Goal: Task Accomplishment & Management: Use online tool/utility

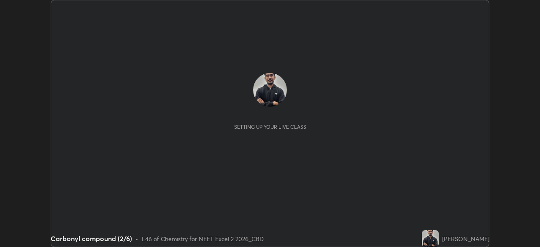
scroll to position [247, 539]
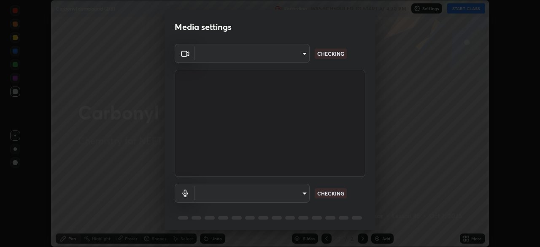
type input "4754043b5410746a580f0857bf65dcb3e44c8021038309057b6ae6a47b5825dd"
type input "default"
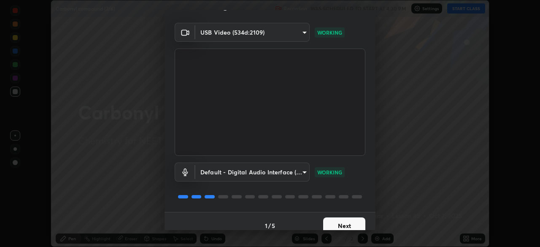
scroll to position [30, 0]
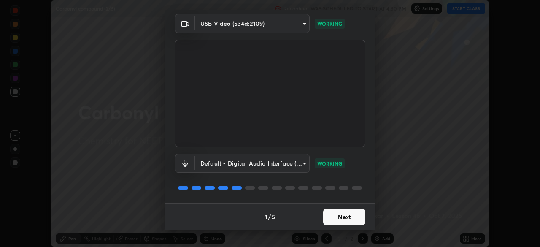
click at [342, 216] on button "Next" at bounding box center [344, 216] width 42 height 17
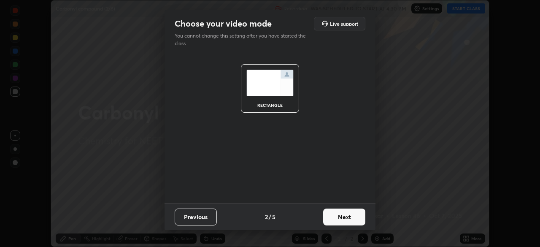
scroll to position [0, 0]
click at [336, 218] on button "Next" at bounding box center [344, 216] width 42 height 17
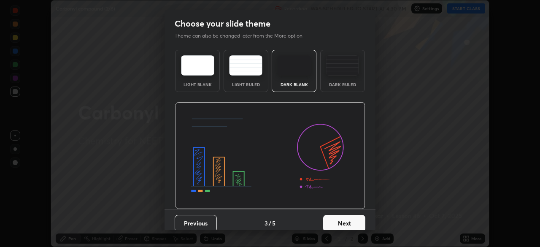
click at [336, 218] on button "Next" at bounding box center [344, 223] width 42 height 17
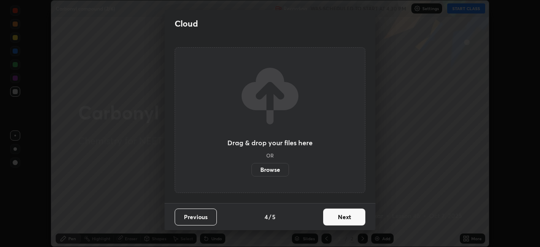
click at [334, 219] on button "Next" at bounding box center [344, 216] width 42 height 17
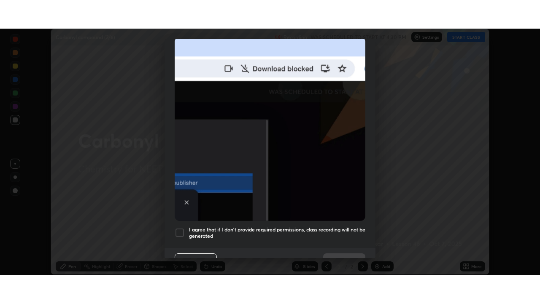
scroll to position [202, 0]
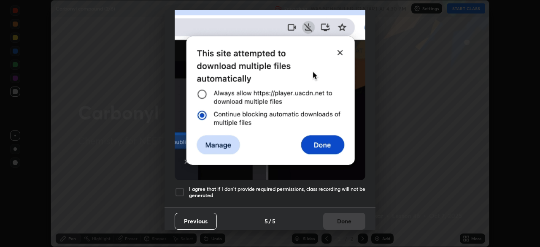
click at [246, 185] on h5 "I agree that if I don't provide required permissions, class recording will not …" at bounding box center [277, 191] width 176 height 13
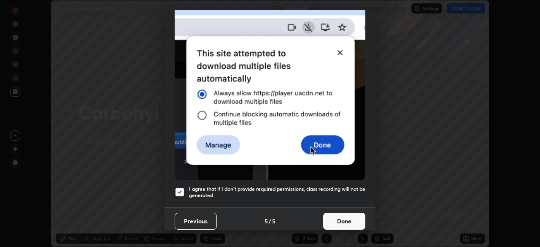
click at [349, 222] on button "Done" at bounding box center [344, 220] width 42 height 17
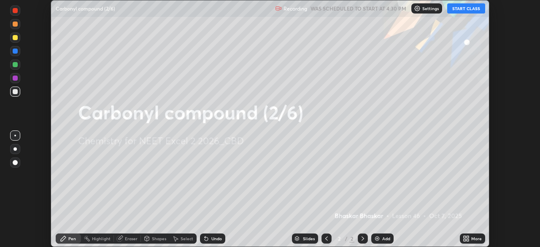
click at [385, 238] on div "Add" at bounding box center [386, 238] width 8 height 4
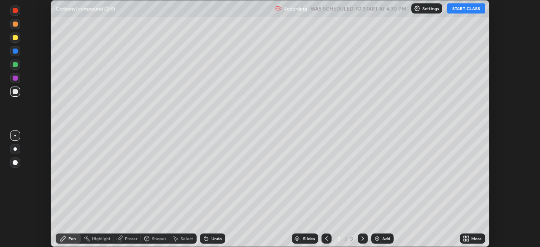
click at [473, 236] on div "More" at bounding box center [476, 238] width 11 height 4
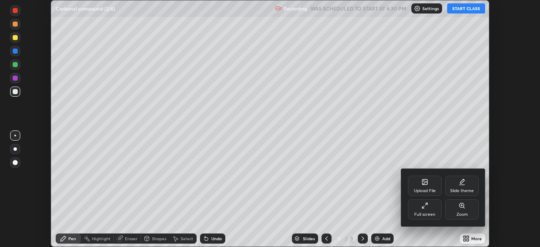
click at [419, 210] on div "Full screen" at bounding box center [425, 209] width 34 height 20
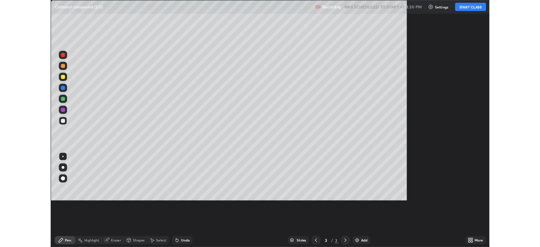
scroll to position [303, 540]
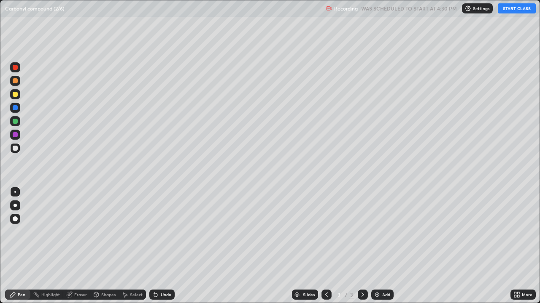
click at [525, 8] on button "START CLASS" at bounding box center [516, 8] width 38 height 10
click at [15, 206] on div at bounding box center [14, 205] width 3 height 3
click at [74, 246] on div "Eraser" at bounding box center [80, 295] width 13 height 4
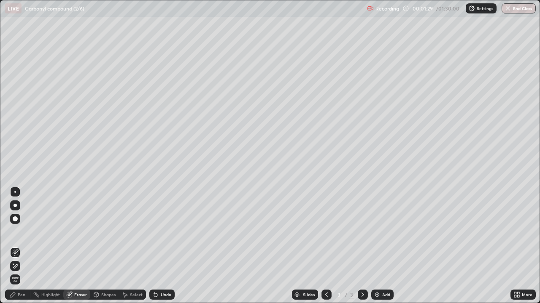
click at [22, 246] on div "Pen" at bounding box center [22, 295] width 8 height 4
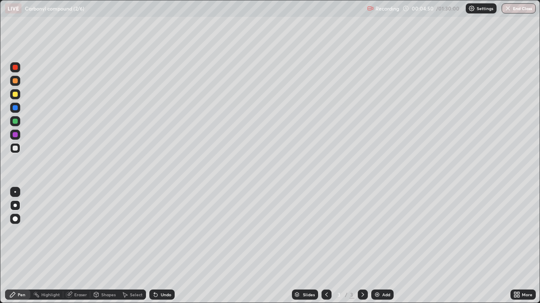
click at [77, 246] on div "Eraser" at bounding box center [80, 295] width 13 height 4
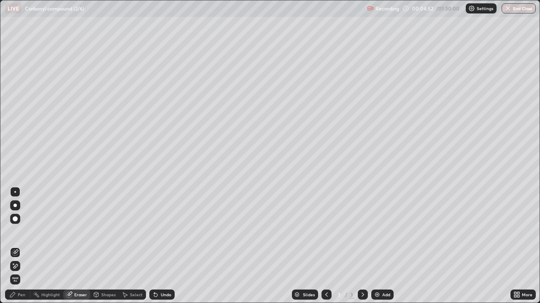
click at [24, 246] on div "Pen" at bounding box center [22, 295] width 8 height 4
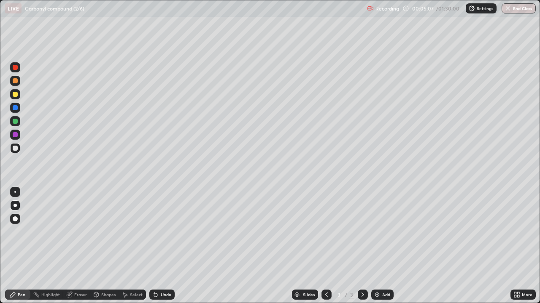
click at [384, 246] on div "Add" at bounding box center [386, 295] width 8 height 4
click at [15, 121] on div at bounding box center [15, 121] width 5 height 5
click at [16, 148] on div at bounding box center [15, 148] width 5 height 5
click at [167, 246] on div "Undo" at bounding box center [161, 295] width 25 height 10
click at [166, 246] on div "Undo" at bounding box center [166, 295] width 11 height 4
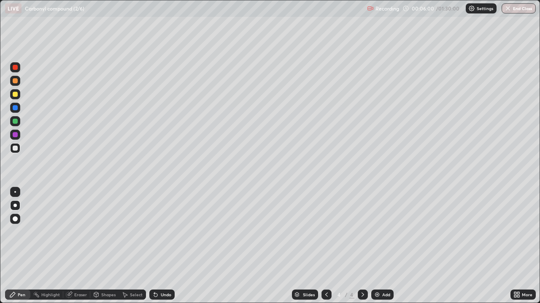
click at [170, 246] on div "Undo" at bounding box center [161, 295] width 25 height 10
click at [322, 246] on div at bounding box center [326, 295] width 10 height 10
click at [366, 246] on div at bounding box center [362, 295] width 10 height 17
click at [326, 246] on icon at bounding box center [326, 295] width 7 height 7
click at [362, 246] on div at bounding box center [362, 295] width 10 height 10
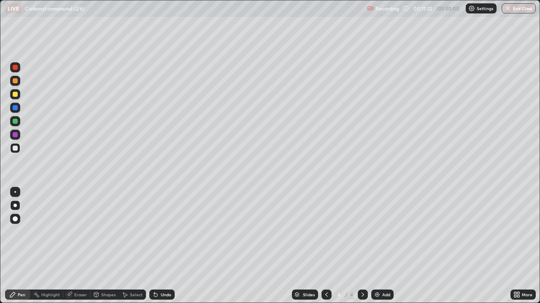
click at [383, 246] on div "Add" at bounding box center [386, 295] width 8 height 4
click at [325, 246] on icon at bounding box center [326, 295] width 7 height 7
click at [361, 246] on icon at bounding box center [362, 295] width 7 height 7
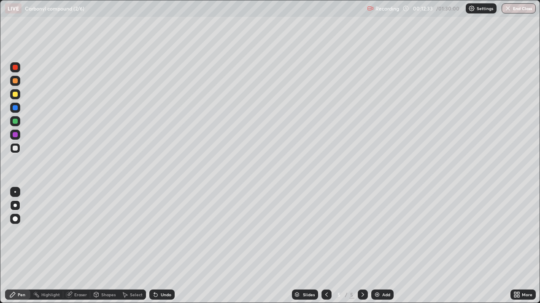
click at [325, 246] on icon at bounding box center [326, 295] width 7 height 7
click at [326, 246] on icon at bounding box center [326, 295] width 7 height 7
click at [361, 246] on icon at bounding box center [362, 295] width 7 height 7
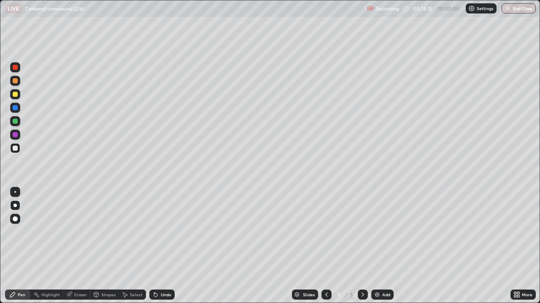
click at [325, 246] on icon at bounding box center [326, 295] width 7 height 7
click at [326, 246] on icon at bounding box center [326, 295] width 7 height 7
click at [164, 246] on div "Undo" at bounding box center [166, 295] width 11 height 4
click at [166, 246] on div "Undo" at bounding box center [166, 295] width 11 height 4
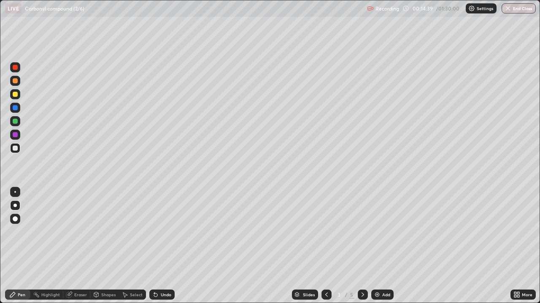
click at [162, 246] on div "Undo" at bounding box center [161, 295] width 25 height 10
click at [161, 246] on div "Undo" at bounding box center [161, 295] width 25 height 10
click at [158, 246] on div "Undo" at bounding box center [161, 295] width 25 height 10
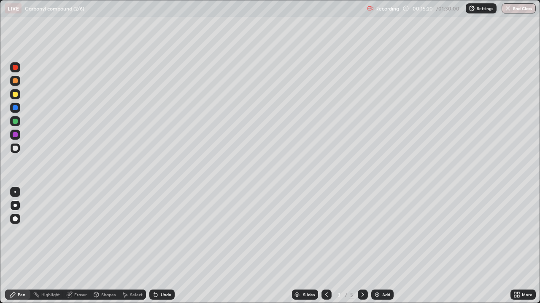
click at [359, 246] on icon at bounding box center [362, 295] width 7 height 7
click at [361, 246] on icon at bounding box center [362, 295] width 7 height 7
click at [17, 95] on div at bounding box center [15, 94] width 5 height 5
click at [162, 246] on div "Undo" at bounding box center [166, 295] width 11 height 4
click at [164, 246] on div "Undo" at bounding box center [161, 295] width 25 height 10
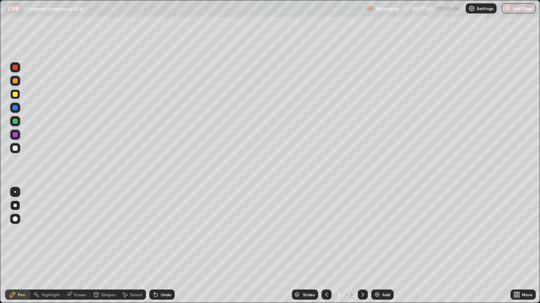
click at [19, 149] on div at bounding box center [15, 148] width 10 height 10
click at [17, 94] on div at bounding box center [15, 94] width 5 height 5
click at [19, 149] on div at bounding box center [15, 148] width 10 height 10
click at [16, 109] on div at bounding box center [15, 107] width 5 height 5
click at [386, 246] on div "Add" at bounding box center [386, 295] width 8 height 4
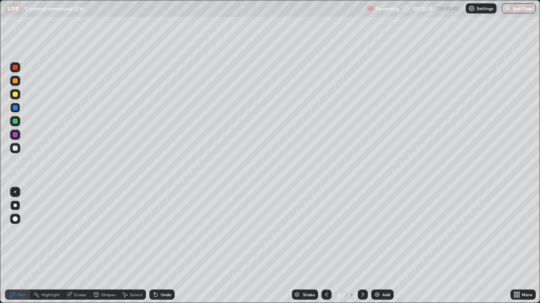
click at [166, 246] on div "Undo" at bounding box center [166, 295] width 11 height 4
click at [17, 150] on div at bounding box center [15, 148] width 5 height 5
click at [161, 246] on div "Undo" at bounding box center [166, 295] width 11 height 4
click at [162, 246] on div "Undo" at bounding box center [166, 295] width 11 height 4
click at [165, 246] on div "Undo" at bounding box center [166, 295] width 11 height 4
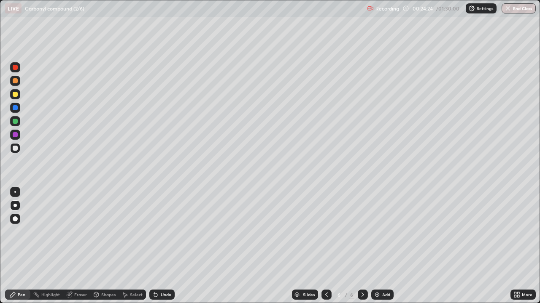
click at [165, 246] on div "Undo" at bounding box center [166, 295] width 11 height 4
click at [167, 246] on div "Undo" at bounding box center [166, 295] width 11 height 4
click at [165, 246] on div "Undo" at bounding box center [166, 295] width 11 height 4
click at [13, 96] on div at bounding box center [15, 94] width 10 height 10
click at [15, 148] on div at bounding box center [15, 148] width 5 height 5
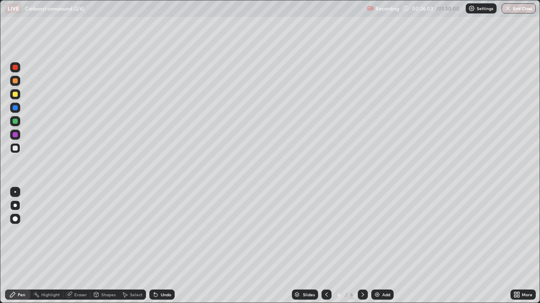
click at [15, 121] on div at bounding box center [15, 121] width 5 height 5
click at [20, 97] on div at bounding box center [15, 94] width 10 height 13
click at [21, 147] on div at bounding box center [14, 148] width 13 height 13
click at [160, 246] on div "Undo" at bounding box center [161, 295] width 25 height 10
click at [83, 246] on div "Eraser" at bounding box center [76, 295] width 27 height 10
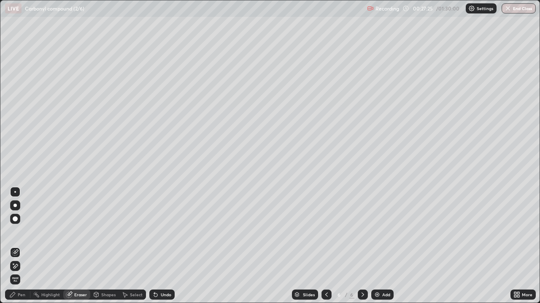
click at [20, 246] on div "Pen" at bounding box center [22, 295] width 8 height 4
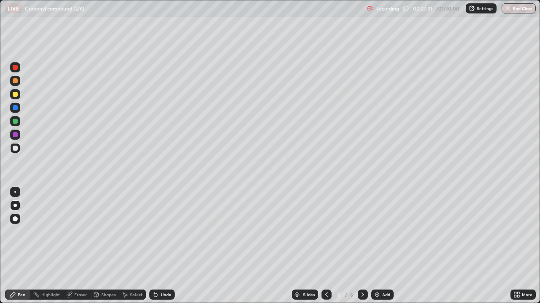
click at [17, 125] on div at bounding box center [15, 121] width 10 height 10
click at [19, 146] on div at bounding box center [15, 148] width 10 height 10
click at [161, 246] on div "Undo" at bounding box center [166, 295] width 11 height 4
click at [163, 246] on div "Undo" at bounding box center [166, 295] width 11 height 4
click at [383, 246] on div "Add" at bounding box center [386, 295] width 8 height 4
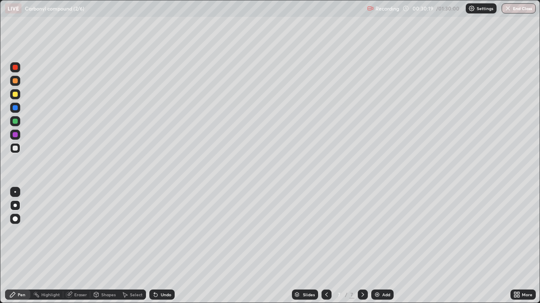
click at [322, 246] on div at bounding box center [326, 295] width 10 height 10
click at [362, 246] on icon at bounding box center [362, 295] width 7 height 7
click at [161, 246] on div "Undo" at bounding box center [166, 295] width 11 height 4
click at [325, 246] on icon at bounding box center [326, 295] width 7 height 7
click at [164, 246] on div "Undo" at bounding box center [166, 295] width 11 height 4
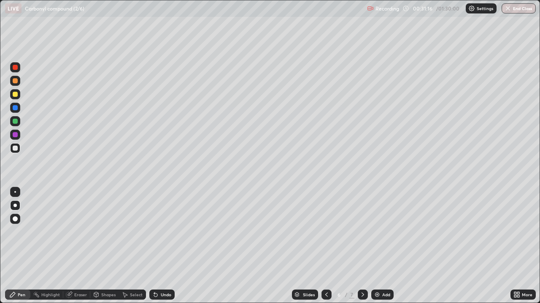
click at [166, 246] on div "Undo" at bounding box center [166, 295] width 11 height 4
click at [165, 246] on div "Undo" at bounding box center [166, 295] width 11 height 4
click at [163, 246] on div "Undo" at bounding box center [166, 295] width 11 height 4
click at [361, 246] on icon at bounding box center [362, 295] width 7 height 7
click at [325, 246] on icon at bounding box center [326, 295] width 3 height 4
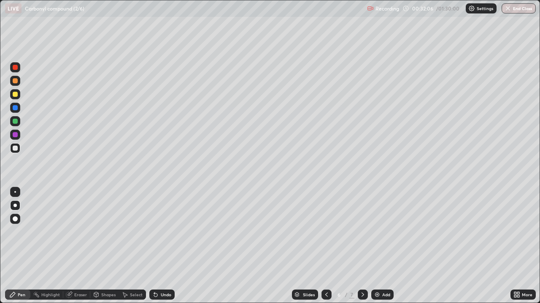
click at [361, 246] on icon at bounding box center [362, 295] width 7 height 7
click at [322, 246] on div at bounding box center [326, 295] width 10 height 10
click at [362, 246] on icon at bounding box center [362, 295] width 7 height 7
click at [324, 246] on icon at bounding box center [326, 295] width 7 height 7
click at [360, 246] on icon at bounding box center [362, 295] width 7 height 7
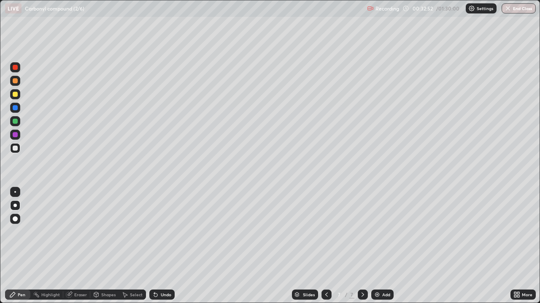
click at [325, 246] on icon at bounding box center [326, 295] width 7 height 7
click at [361, 246] on icon at bounding box center [362, 295] width 7 height 7
click at [324, 246] on icon at bounding box center [326, 295] width 7 height 7
click at [362, 246] on icon at bounding box center [362, 295] width 7 height 7
click at [383, 246] on div "Add" at bounding box center [386, 295] width 8 height 4
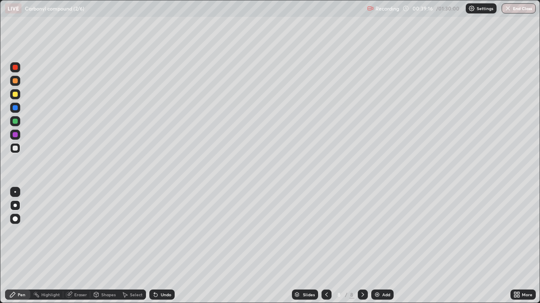
click at [11, 94] on div at bounding box center [15, 94] width 10 height 10
click at [326, 246] on icon at bounding box center [326, 295] width 3 height 4
click at [359, 246] on div at bounding box center [362, 295] width 10 height 10
click at [165, 246] on div "Undo" at bounding box center [161, 295] width 25 height 10
click at [17, 146] on div at bounding box center [15, 148] width 5 height 5
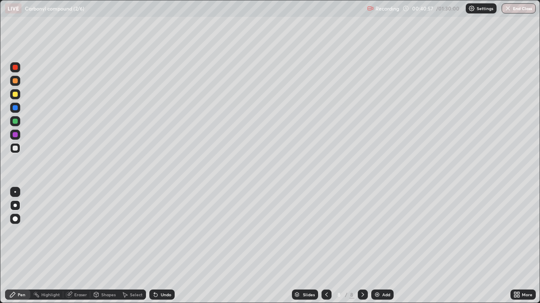
click at [161, 246] on div "Undo" at bounding box center [166, 295] width 11 height 4
click at [13, 97] on div at bounding box center [15, 94] width 5 height 5
click at [380, 246] on div "Add" at bounding box center [382, 295] width 22 height 10
click at [16, 148] on div at bounding box center [15, 148] width 5 height 5
click at [161, 246] on div "Undo" at bounding box center [161, 295] width 25 height 10
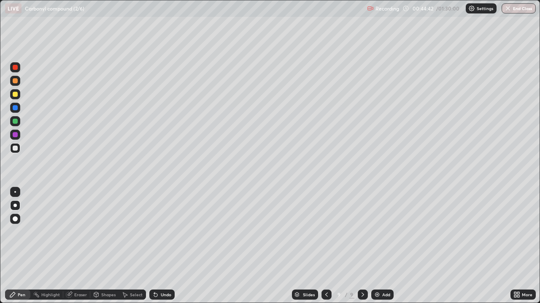
click at [162, 246] on div "Undo" at bounding box center [166, 295] width 11 height 4
click at [157, 246] on div "Undo" at bounding box center [161, 295] width 25 height 10
click at [15, 95] on div at bounding box center [15, 94] width 5 height 5
click at [325, 246] on icon at bounding box center [326, 295] width 7 height 7
click at [324, 246] on icon at bounding box center [326, 295] width 7 height 7
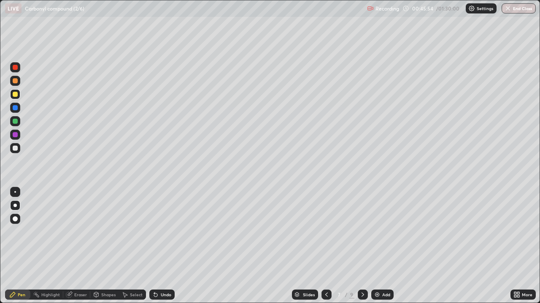
click at [361, 246] on icon at bounding box center [362, 295] width 7 height 7
click at [18, 149] on div at bounding box center [15, 148] width 10 height 10
click at [379, 246] on img at bounding box center [376, 295] width 7 height 7
click at [16, 96] on div at bounding box center [15, 94] width 5 height 5
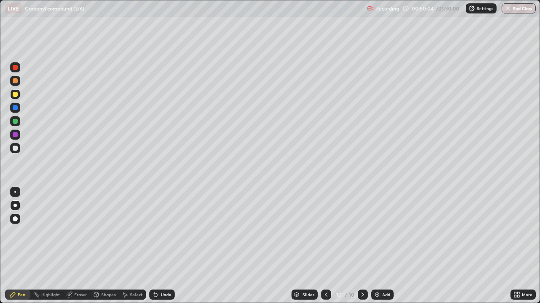
click at [16, 148] on div at bounding box center [15, 148] width 5 height 5
click at [14, 94] on div at bounding box center [15, 94] width 5 height 5
click at [16, 121] on div at bounding box center [15, 121] width 5 height 5
click at [13, 95] on div at bounding box center [15, 94] width 5 height 5
click at [15, 120] on div at bounding box center [15, 121] width 5 height 5
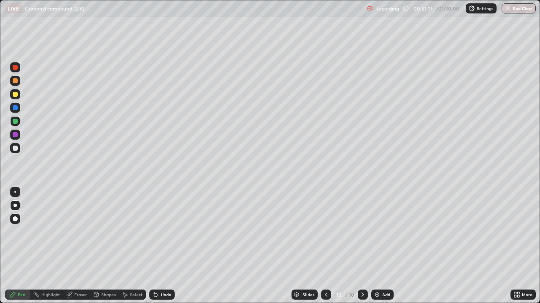
click at [20, 149] on div at bounding box center [15, 148] width 10 height 10
click at [161, 246] on div "Undo" at bounding box center [166, 295] width 11 height 4
click at [17, 97] on div at bounding box center [15, 94] width 10 height 10
click at [18, 147] on div at bounding box center [15, 148] width 10 height 10
click at [16, 93] on div at bounding box center [15, 94] width 5 height 5
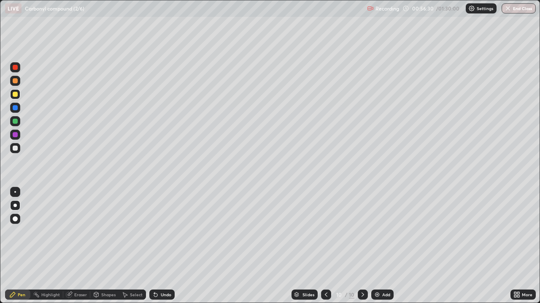
click at [16, 148] on div at bounding box center [15, 148] width 5 height 5
click at [379, 246] on img at bounding box center [376, 295] width 7 height 7
click at [13, 97] on div at bounding box center [15, 94] width 10 height 10
click at [161, 246] on div "Undo" at bounding box center [166, 295] width 11 height 4
click at [14, 122] on div at bounding box center [15, 121] width 5 height 5
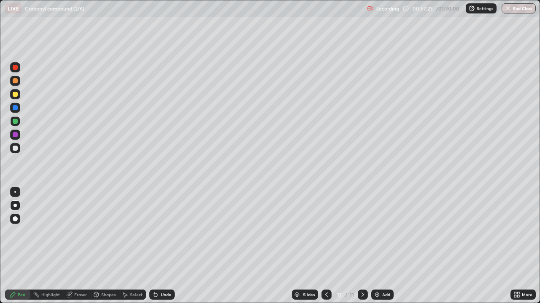
click at [13, 93] on div at bounding box center [15, 94] width 5 height 5
click at [19, 146] on div at bounding box center [15, 148] width 10 height 10
click at [324, 246] on div at bounding box center [326, 295] width 10 height 10
click at [361, 246] on icon at bounding box center [362, 295] width 7 height 7
click at [164, 246] on div "Undo" at bounding box center [166, 295] width 11 height 4
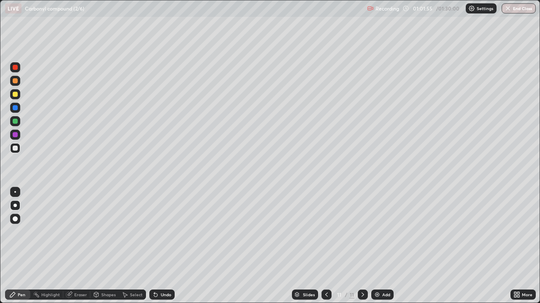
click at [164, 246] on div "Undo" at bounding box center [166, 295] width 11 height 4
click at [13, 94] on div at bounding box center [15, 94] width 5 height 5
click at [19, 149] on div at bounding box center [15, 148] width 10 height 10
click at [14, 95] on div at bounding box center [15, 94] width 5 height 5
click at [16, 148] on div at bounding box center [15, 148] width 5 height 5
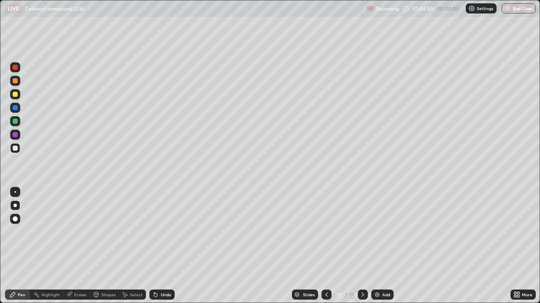
click at [512, 246] on div "More" at bounding box center [522, 295] width 25 height 17
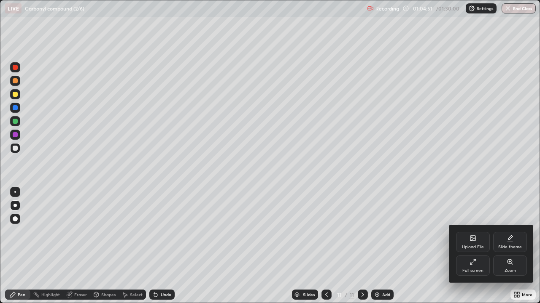
click at [511, 246] on div "Zoom" at bounding box center [510, 266] width 34 height 20
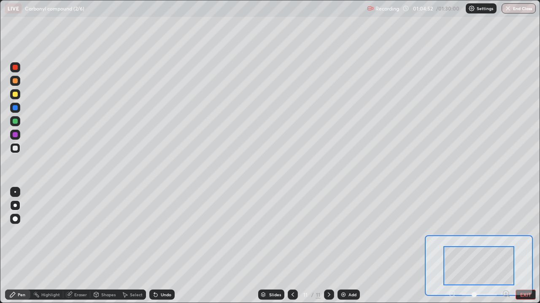
click at [489, 246] on div at bounding box center [478, 266] width 71 height 39
click at [521, 246] on button "EXIT" at bounding box center [525, 295] width 20 height 10
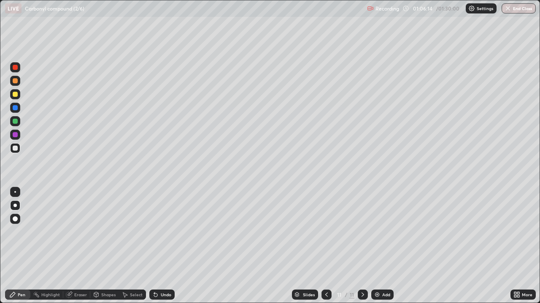
click at [388, 246] on div "Add" at bounding box center [386, 295] width 8 height 4
click at [15, 94] on div at bounding box center [15, 94] width 5 height 5
click at [16, 145] on div at bounding box center [15, 148] width 10 height 10
click at [16, 95] on div at bounding box center [15, 94] width 5 height 5
click at [16, 149] on div at bounding box center [15, 148] width 5 height 5
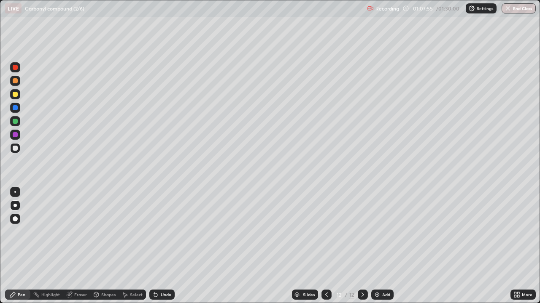
click at [11, 83] on div at bounding box center [15, 81] width 10 height 10
click at [16, 148] on div at bounding box center [15, 148] width 5 height 5
click at [79, 246] on div "Eraser" at bounding box center [80, 295] width 13 height 4
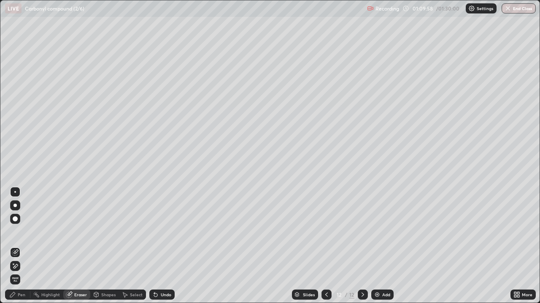
click at [24, 246] on div "Pen" at bounding box center [22, 295] width 8 height 4
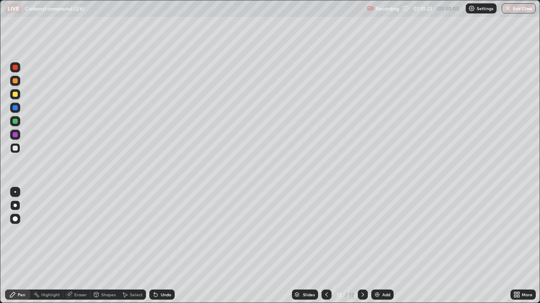
click at [16, 94] on div at bounding box center [15, 94] width 5 height 5
click at [16, 149] on div at bounding box center [15, 148] width 5 height 5
click at [14, 95] on div at bounding box center [15, 94] width 5 height 5
click at [16, 148] on div at bounding box center [15, 148] width 5 height 5
click at [19, 94] on div at bounding box center [15, 94] width 10 height 10
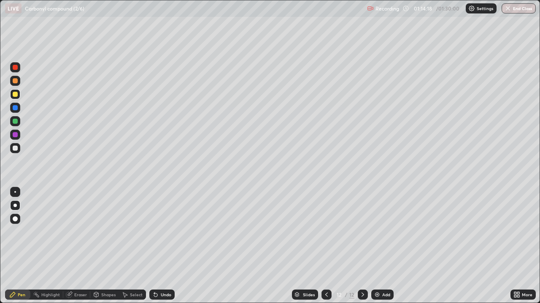
click at [16, 148] on div at bounding box center [15, 148] width 5 height 5
click at [389, 246] on div "Add" at bounding box center [386, 295] width 8 height 4
click at [14, 95] on div at bounding box center [15, 94] width 5 height 5
click at [14, 145] on div at bounding box center [15, 148] width 10 height 10
click at [325, 246] on icon at bounding box center [326, 295] width 3 height 4
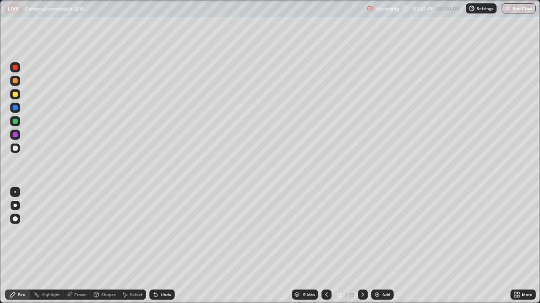
click at [361, 246] on icon at bounding box center [362, 295] width 7 height 7
click at [166, 246] on div "Undo" at bounding box center [166, 295] width 11 height 4
click at [164, 246] on div "Undo" at bounding box center [166, 295] width 11 height 4
click at [13, 94] on div at bounding box center [15, 94] width 5 height 5
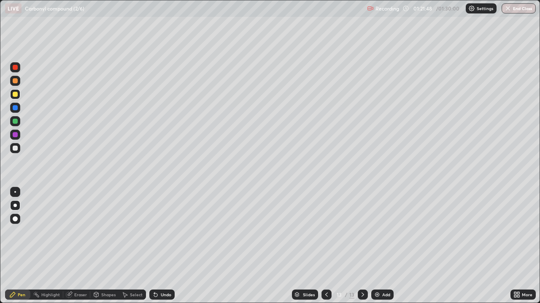
click at [14, 148] on div at bounding box center [15, 148] width 5 height 5
click at [384, 246] on div "Add" at bounding box center [386, 295] width 8 height 4
click at [167, 246] on div "Undo" at bounding box center [166, 295] width 11 height 4
click at [165, 246] on div "Undo" at bounding box center [166, 295] width 11 height 4
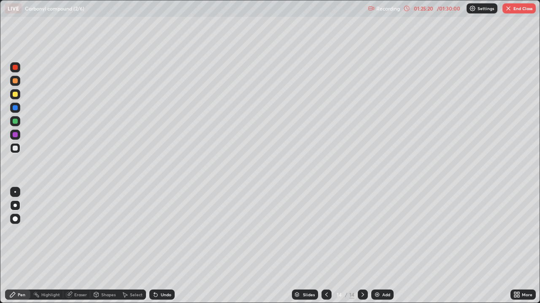
click at [165, 246] on div "Undo" at bounding box center [166, 295] width 11 height 4
click at [164, 246] on div "Undo" at bounding box center [166, 295] width 11 height 4
click at [165, 246] on div "Undo" at bounding box center [161, 295] width 25 height 10
click at [527, 11] on button "End Class" at bounding box center [518, 8] width 33 height 10
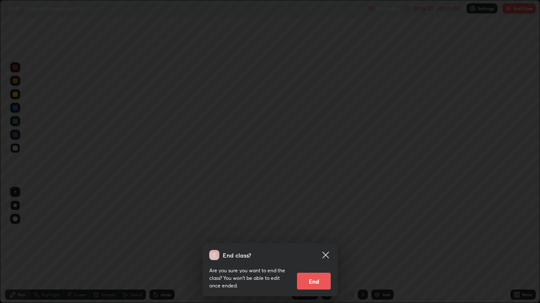
click at [321, 246] on button "End" at bounding box center [314, 281] width 34 height 17
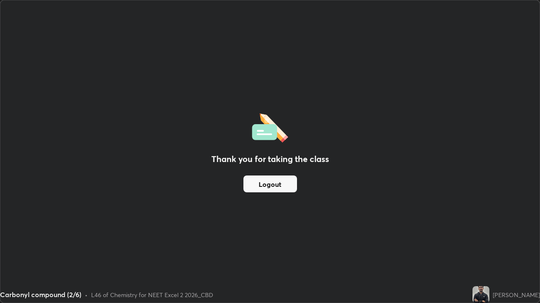
click at [282, 185] on button "Logout" at bounding box center [270, 184] width 54 height 17
click at [284, 184] on button "Logout" at bounding box center [270, 184] width 54 height 17
click at [275, 185] on button "Logout" at bounding box center [270, 184] width 54 height 17
click at [277, 183] on button "Logout" at bounding box center [270, 184] width 54 height 17
click at [278, 183] on button "Logout" at bounding box center [270, 184] width 54 height 17
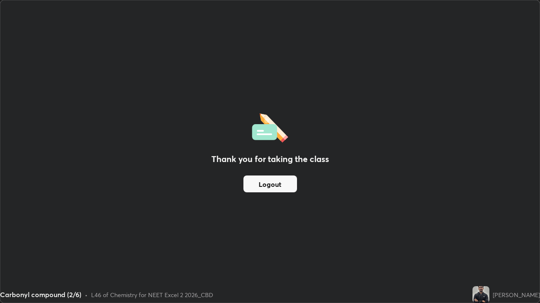
click at [274, 183] on button "Logout" at bounding box center [270, 184] width 54 height 17
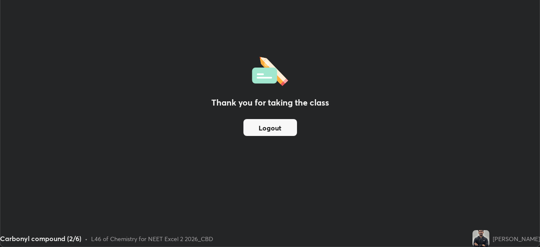
scroll to position [41904, 41611]
